Goal: Navigation & Orientation: Find specific page/section

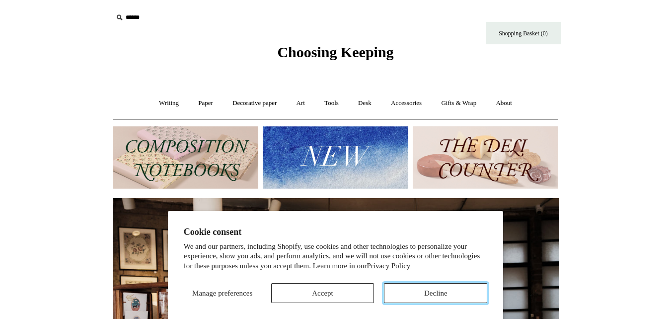
click at [420, 288] on button "Decline" at bounding box center [435, 293] width 103 height 20
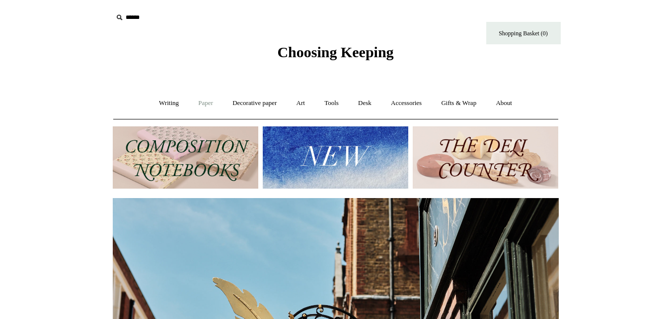
scroll to position [0, 446]
click at [509, 146] on img at bounding box center [486, 157] width 146 height 62
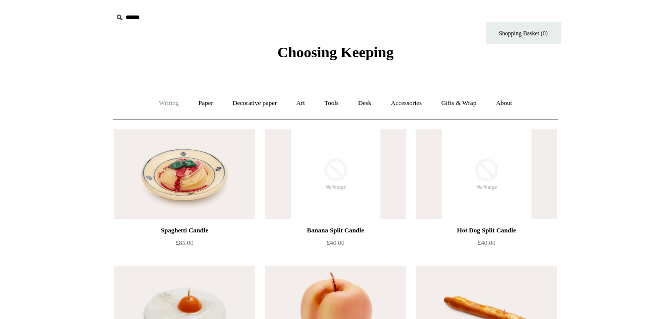
click at [167, 102] on link "Writing +" at bounding box center [169, 103] width 38 height 26
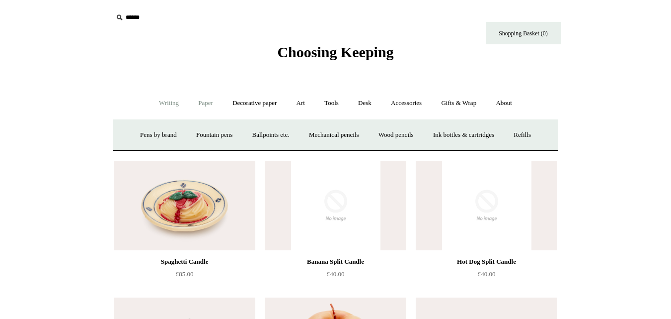
click at [216, 105] on link "Paper +" at bounding box center [205, 103] width 33 height 26
click at [423, 135] on link "Writing paper and envelopes +" at bounding box center [452, 135] width 92 height 26
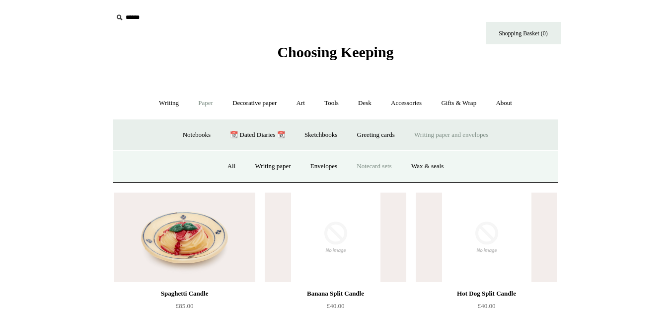
click at [377, 167] on link "Notecard sets" at bounding box center [374, 166] width 53 height 26
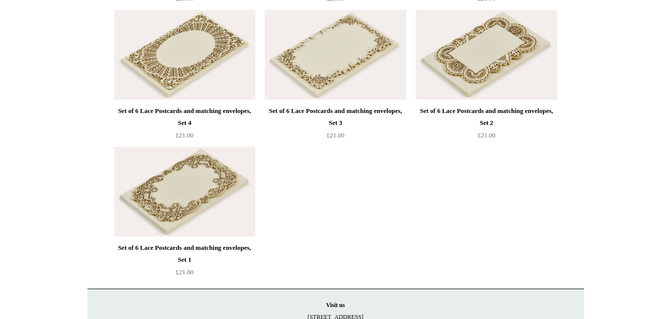
scroll to position [1233, 0]
